Goal: Navigation & Orientation: Find specific page/section

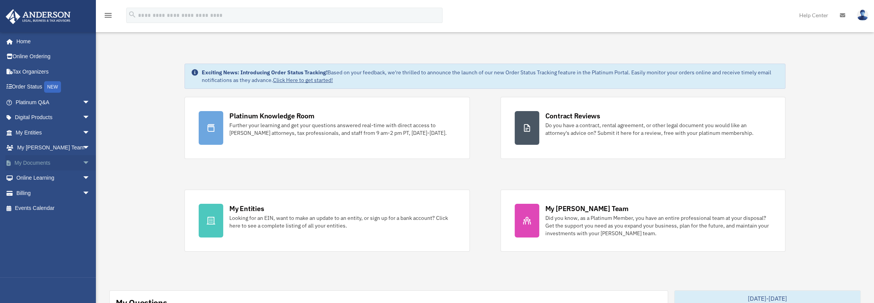
click at [30, 159] on link "My Documents arrow_drop_down" at bounding box center [53, 162] width 96 height 15
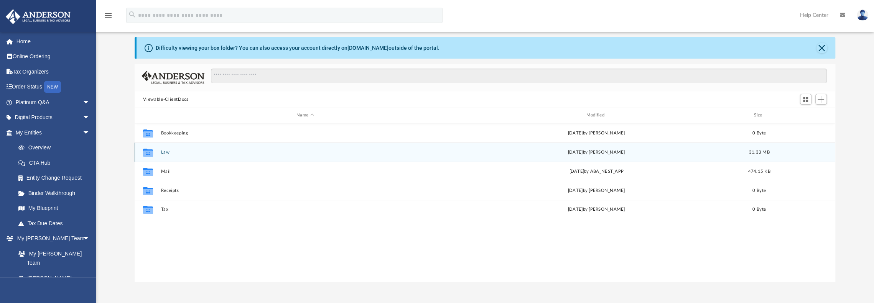
scroll to position [38, 0]
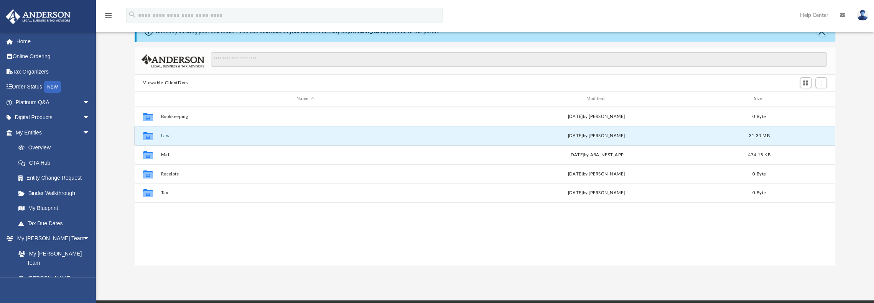
click at [164, 135] on button "Law" at bounding box center [305, 135] width 288 height 5
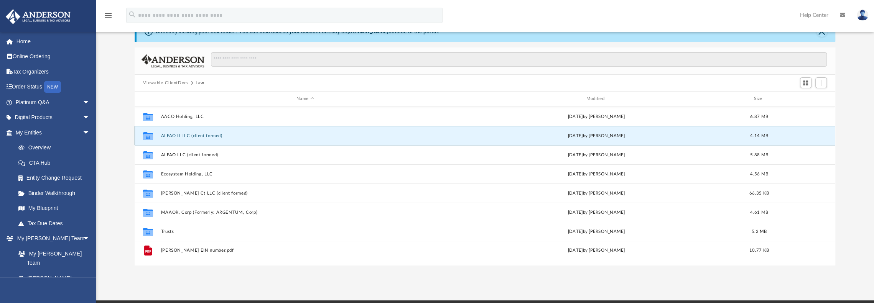
click at [175, 133] on button "ALFAO II LLC (client formed)" at bounding box center [305, 135] width 288 height 5
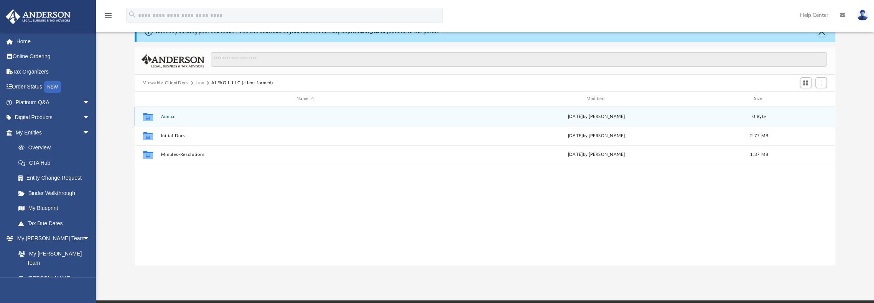
click at [169, 115] on button "Annual" at bounding box center [305, 116] width 288 height 5
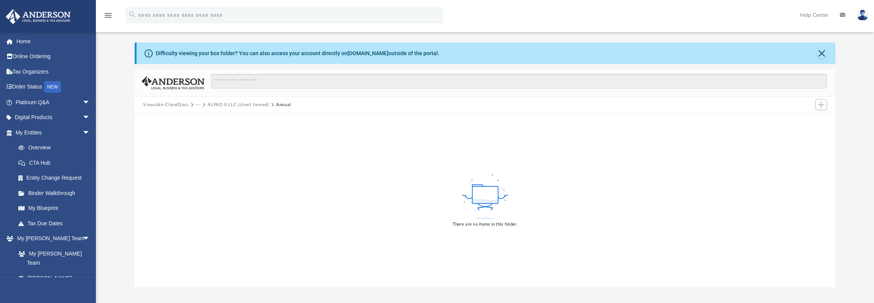
scroll to position [0, 0]
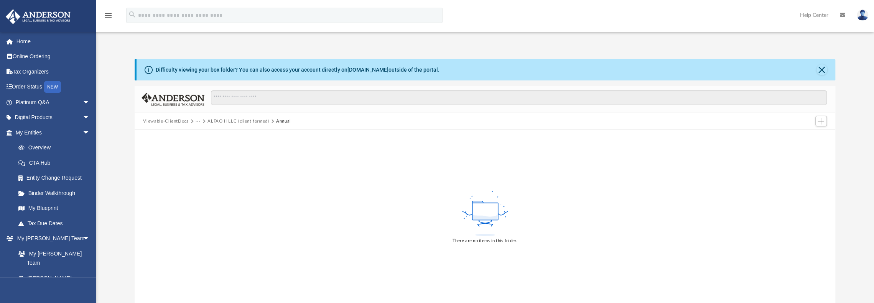
click at [219, 121] on button "ALFAO II LLC (client formed)" at bounding box center [237, 121] width 61 height 7
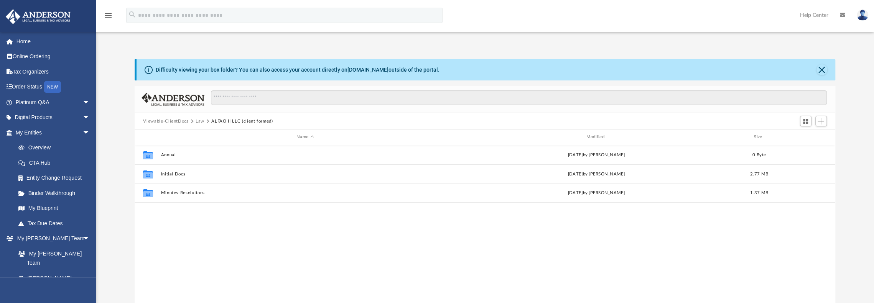
scroll to position [168, 694]
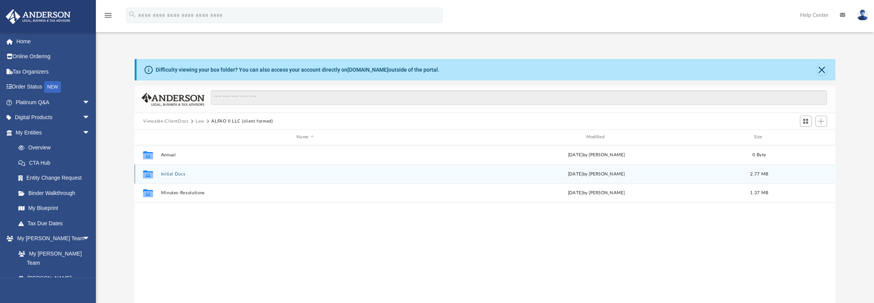
click at [174, 174] on button "Initial Docs" at bounding box center [305, 174] width 288 height 5
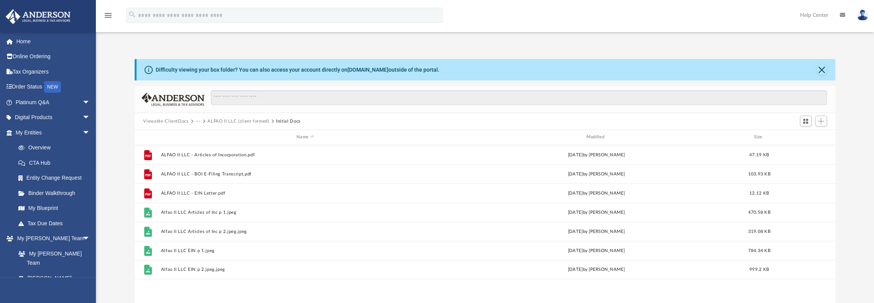
click at [180, 118] on div "Viewable-ClientDocs ··· ALFAO II LLC (client formed) Initial Docs" at bounding box center [485, 121] width 700 height 17
click at [192, 122] on span at bounding box center [192, 122] width 4 height 4
click at [173, 120] on button "Viewable-ClientDocs" at bounding box center [165, 121] width 45 height 7
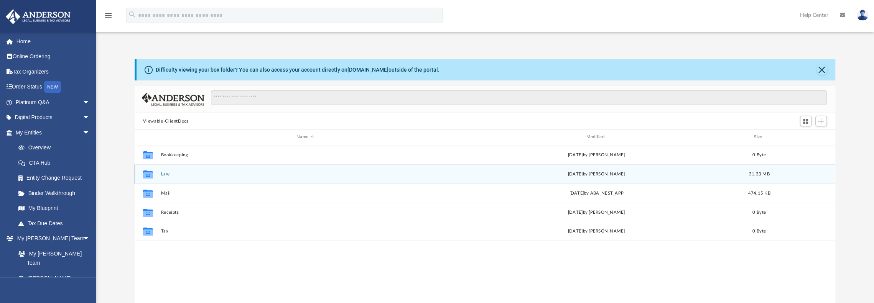
click at [172, 174] on button "Law" at bounding box center [305, 174] width 288 height 5
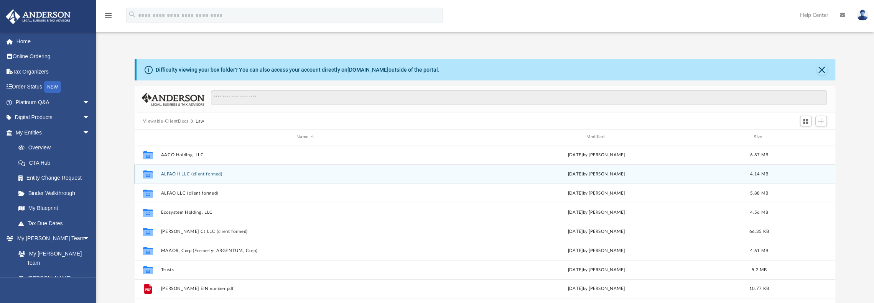
click at [171, 173] on button "ALFAO II LLC (client formed)" at bounding box center [305, 174] width 288 height 5
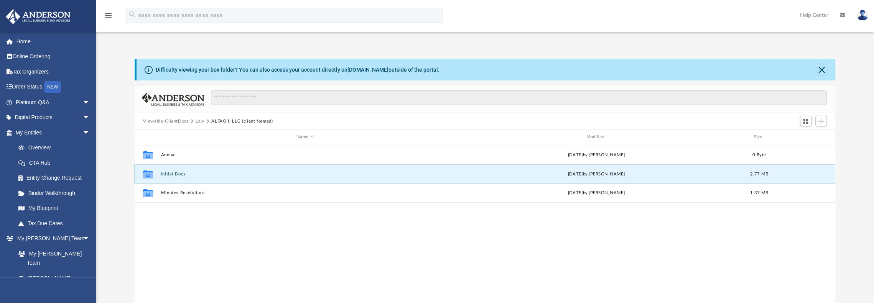
click at [171, 173] on button "Initial Docs" at bounding box center [305, 174] width 288 height 5
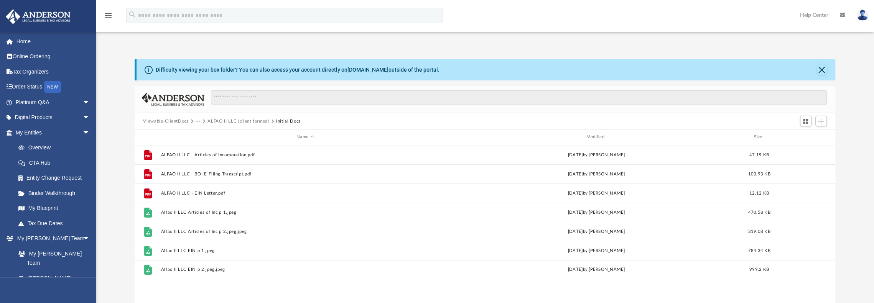
click at [196, 121] on button "···" at bounding box center [198, 121] width 5 height 7
click at [201, 133] on li "Law" at bounding box center [203, 135] width 9 height 8
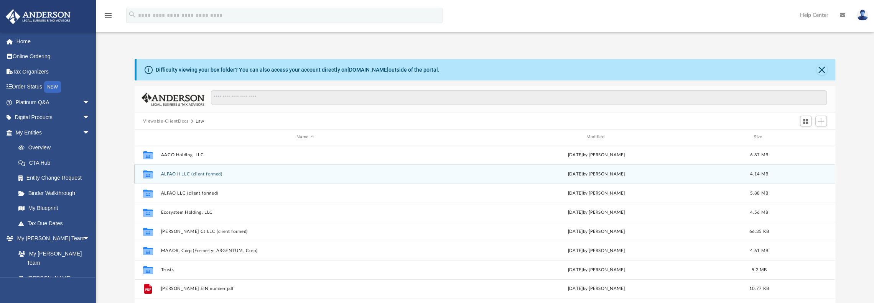
click at [174, 172] on button "ALFAO II LLC (client formed)" at bounding box center [305, 174] width 288 height 5
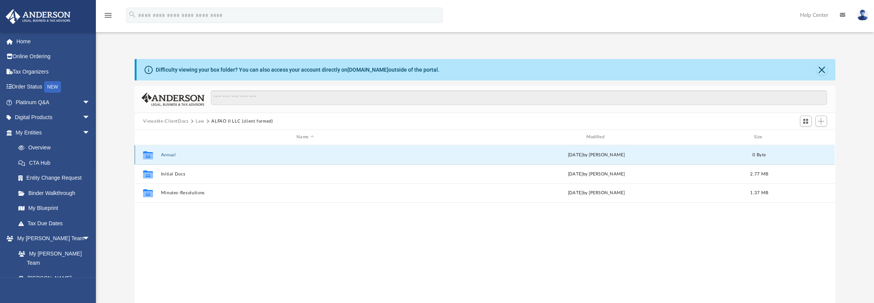
click at [168, 154] on button "Annual" at bounding box center [305, 155] width 288 height 5
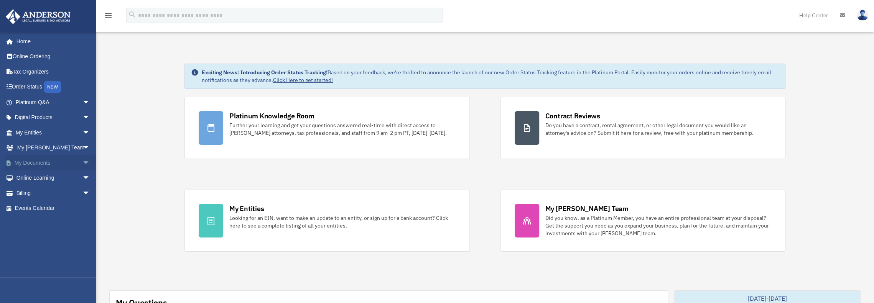
click at [34, 159] on link "My Documents arrow_drop_down" at bounding box center [53, 162] width 96 height 15
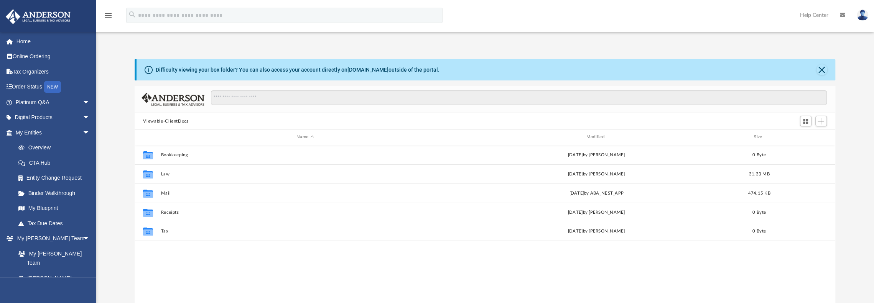
scroll to position [168, 694]
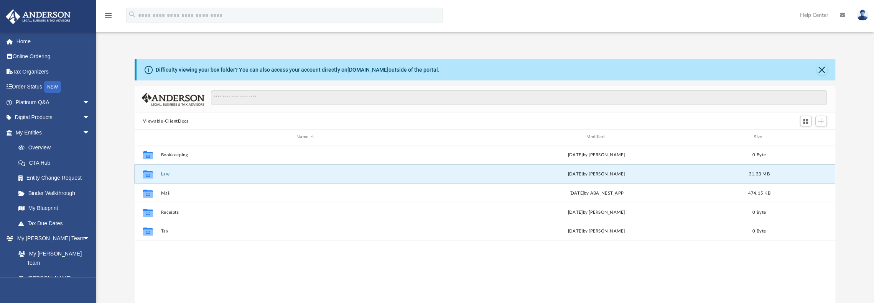
click at [164, 174] on button "Law" at bounding box center [305, 174] width 288 height 5
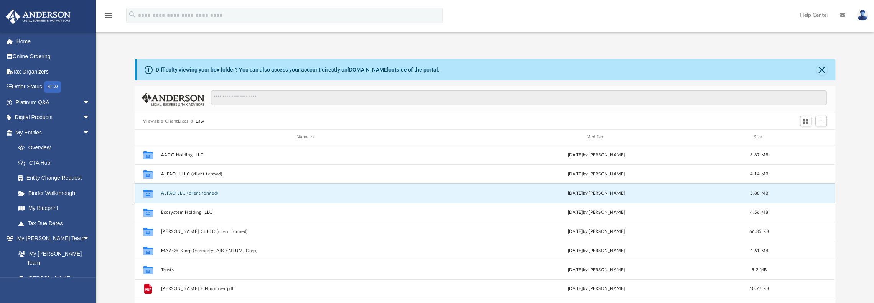
click at [176, 192] on button "ALFAO LLC (client formed)" at bounding box center [305, 193] width 288 height 5
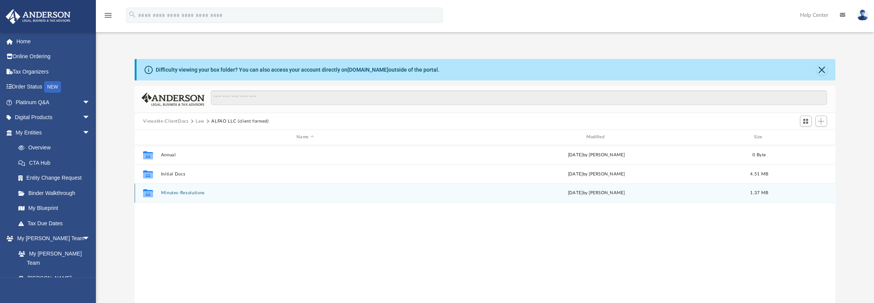
click at [176, 191] on button "Minutes-Resolutions" at bounding box center [305, 193] width 288 height 5
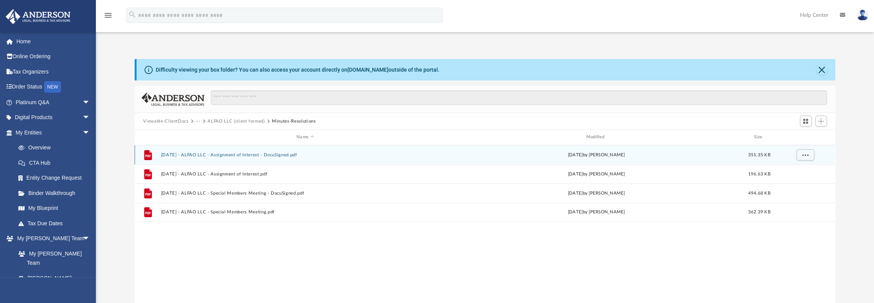
click at [247, 153] on button "2025.08.04 - ALFAO LLC - Assignment of Interest - DocuSigned.pdf" at bounding box center [305, 155] width 288 height 5
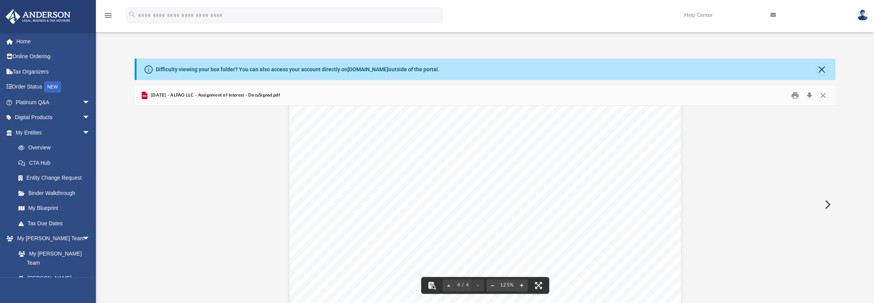
scroll to position [1796, 0]
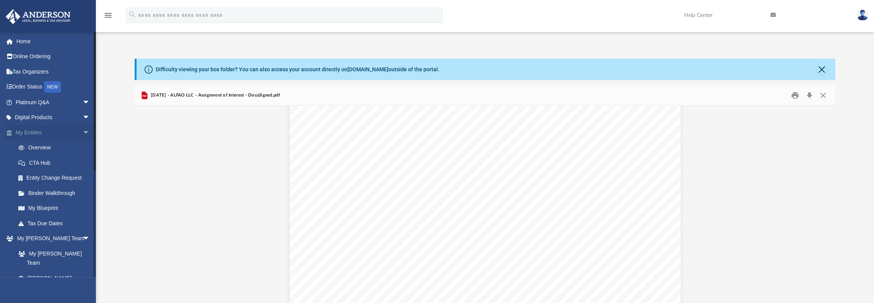
click at [33, 129] on link "My Entities arrow_drop_down" at bounding box center [53, 132] width 96 height 15
